Goal: Task Accomplishment & Management: Use online tool/utility

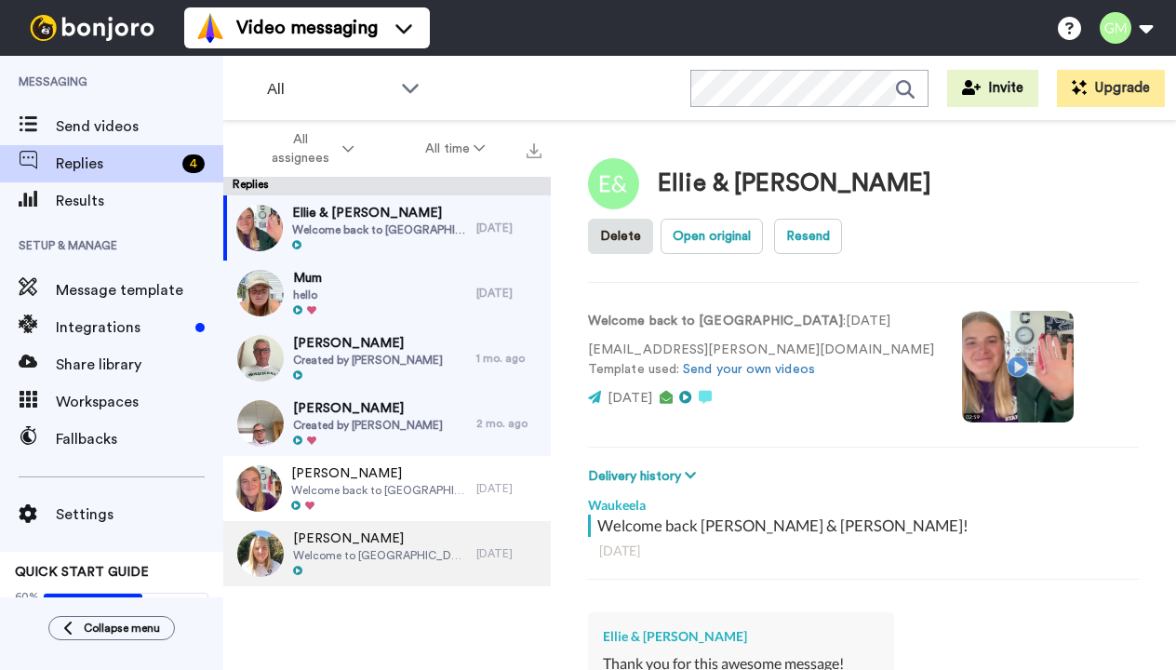
click at [411, 551] on div "[PERSON_NAME] Welcome to [GEOGRAPHIC_DATA]!" at bounding box center [349, 553] width 253 height 65
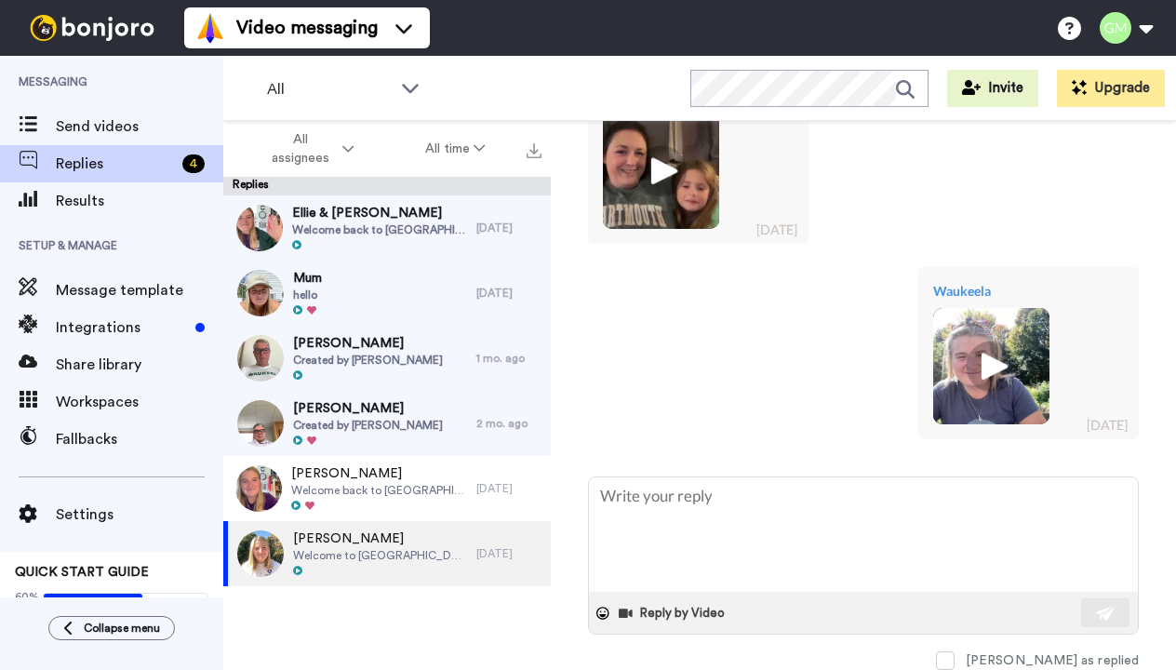
scroll to position [503, 0]
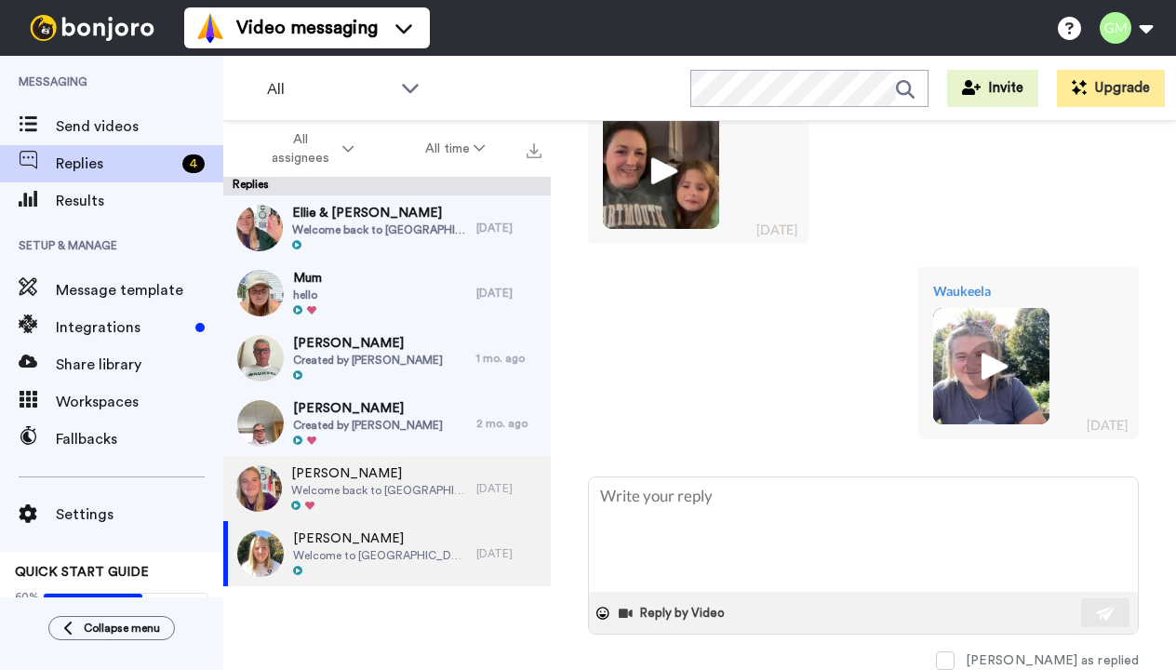
click at [480, 504] on div "[PERSON_NAME] Welcome back to [GEOGRAPHIC_DATA] summer 2026 [DATE]" at bounding box center [387, 488] width 328 height 65
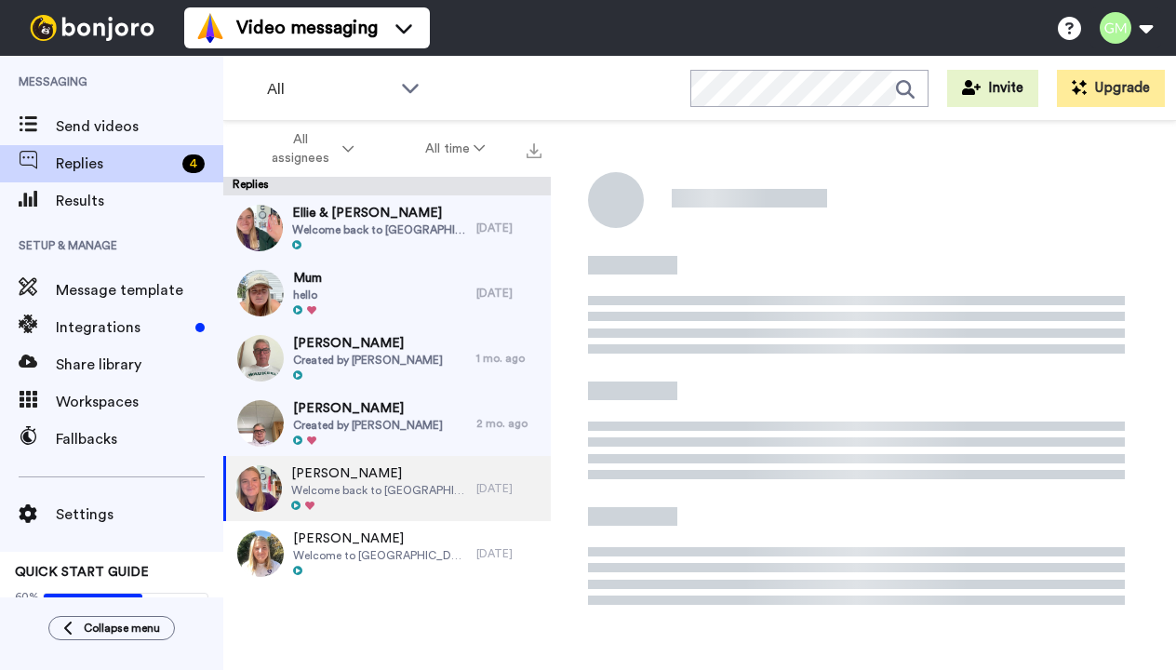
type textarea "x"
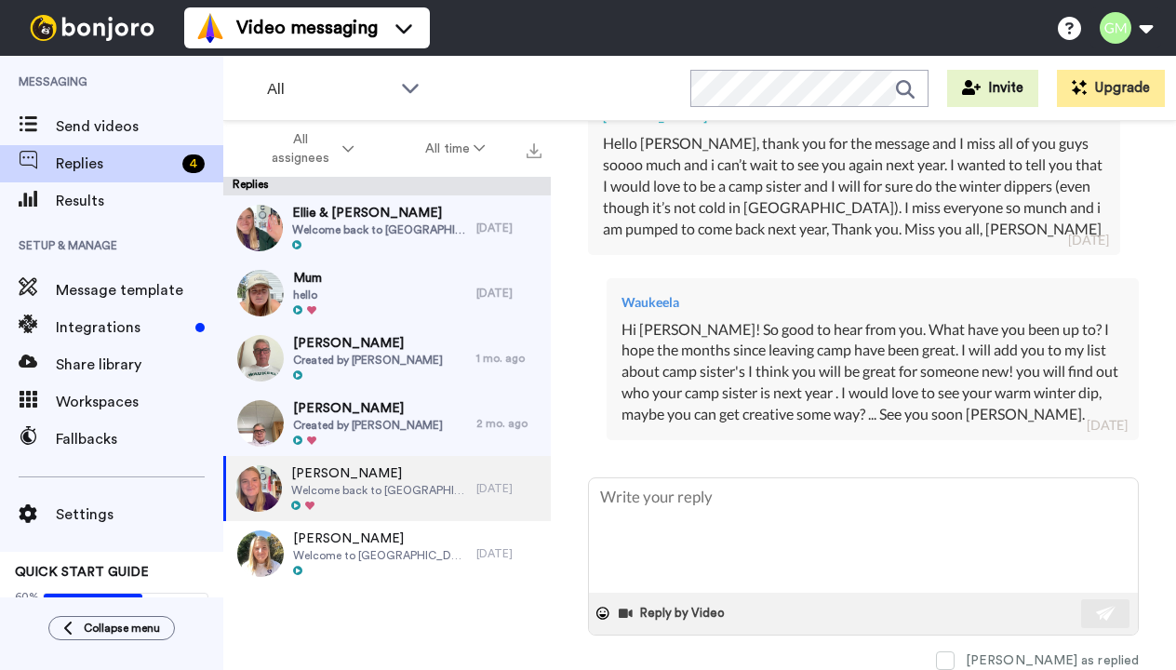
scroll to position [527, 0]
click at [147, 330] on span "Integrations" at bounding box center [122, 327] width 132 height 22
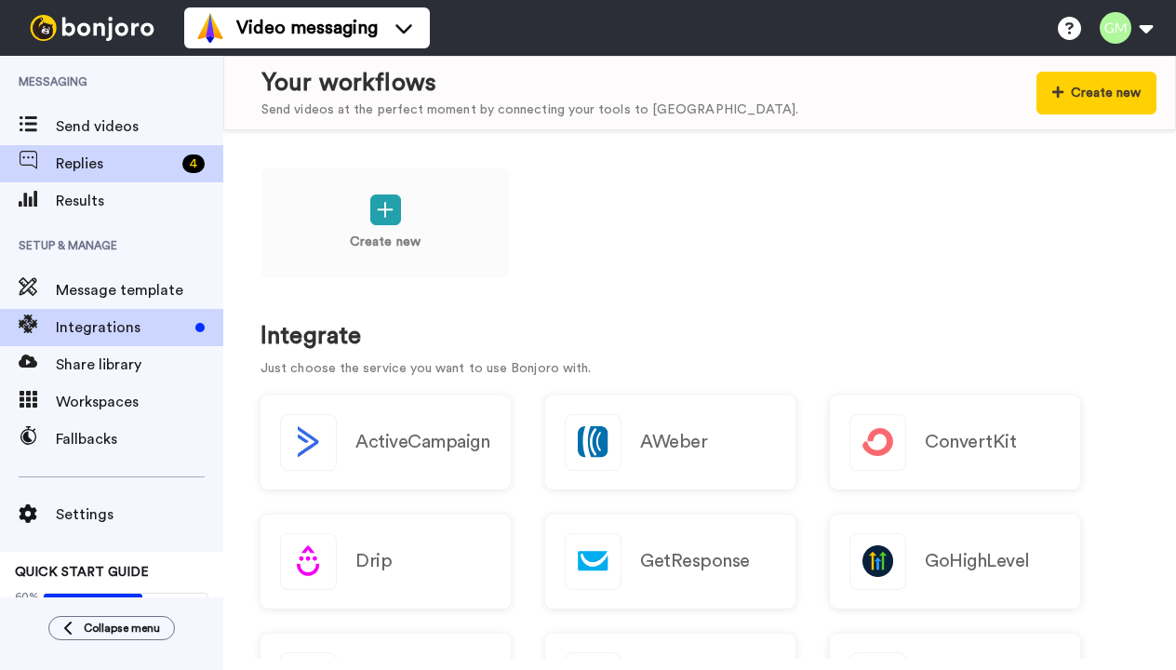
click at [114, 147] on div "Replies 4" at bounding box center [111, 163] width 223 height 37
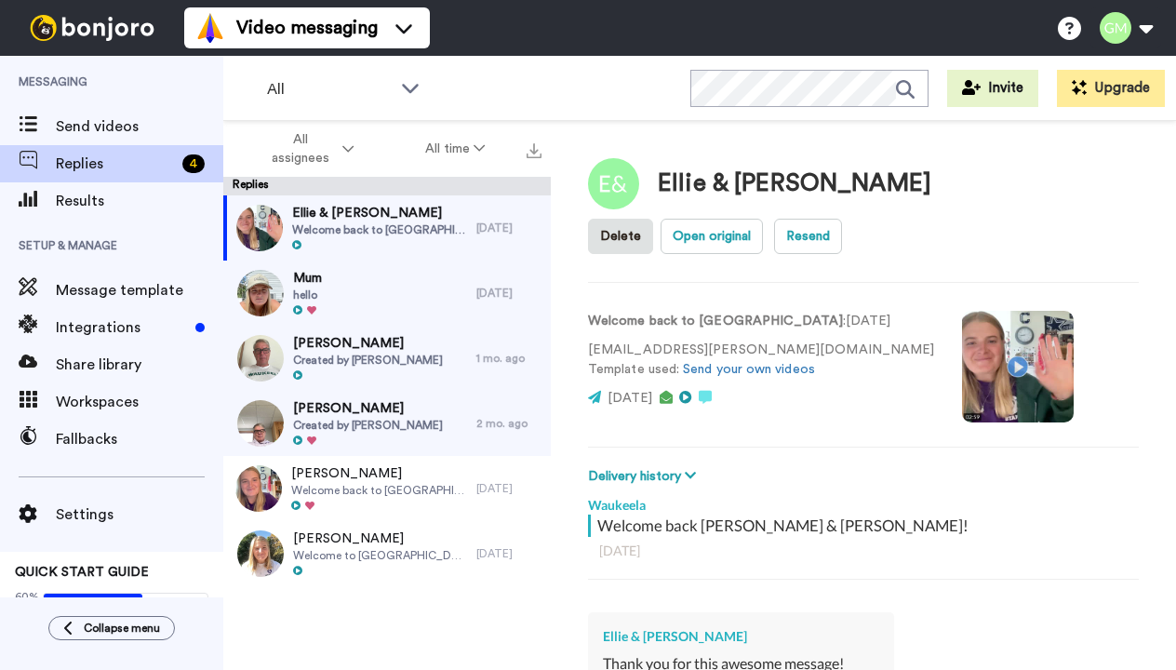
type textarea "x"
